Goal: Find specific page/section: Find specific page/section

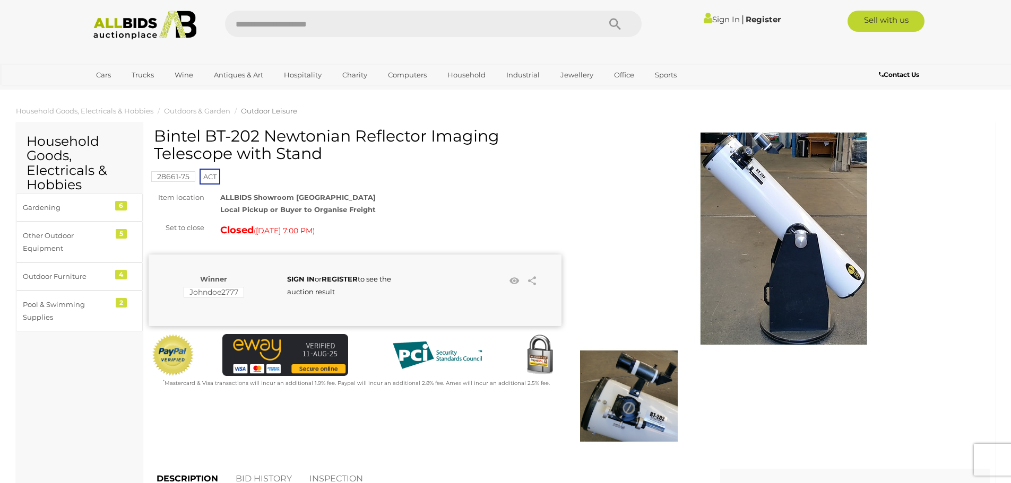
click at [276, 20] on input "text" at bounding box center [407, 24] width 364 height 27
type input "*********"
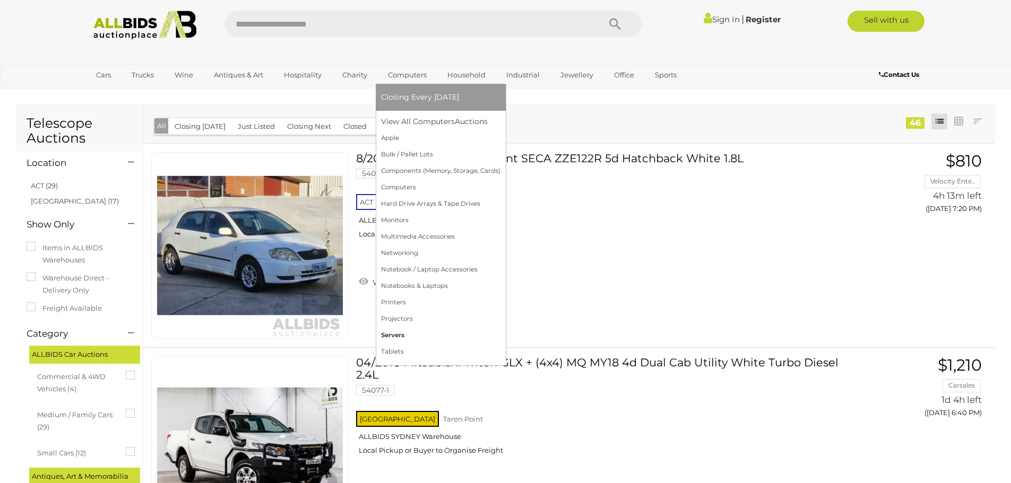
click at [398, 332] on link "Servers" at bounding box center [440, 335] width 119 height 16
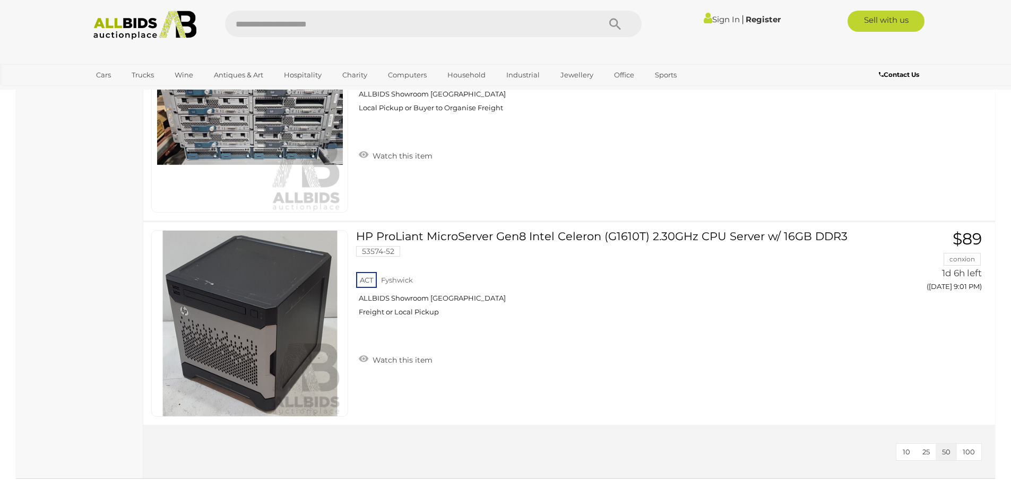
scroll to position [1804, 0]
